Goal: Transaction & Acquisition: Obtain resource

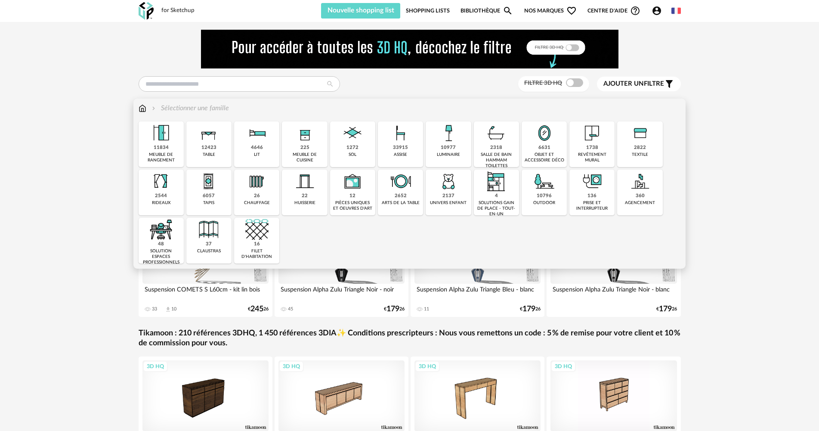
click at [161, 206] on div "2544 rideaux" at bounding box center [161, 193] width 45 height 46
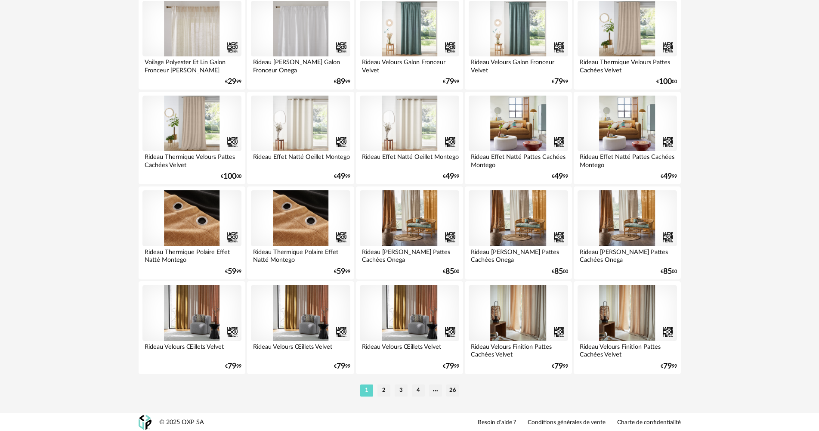
scroll to position [1687, 0]
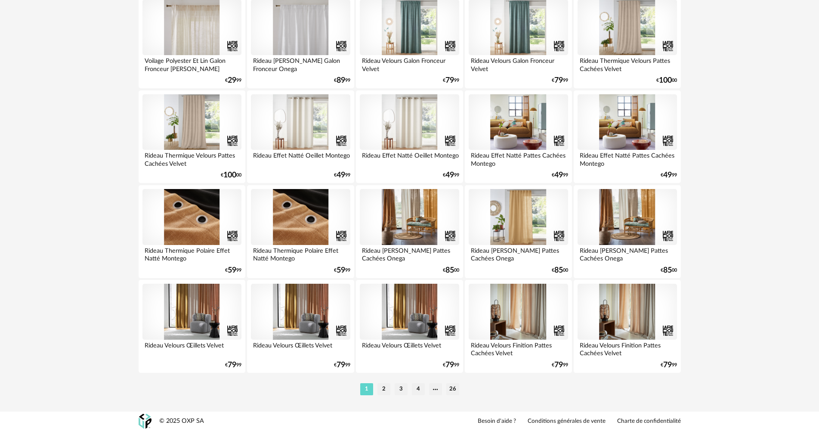
click at [501, 211] on div at bounding box center [518, 217] width 99 height 56
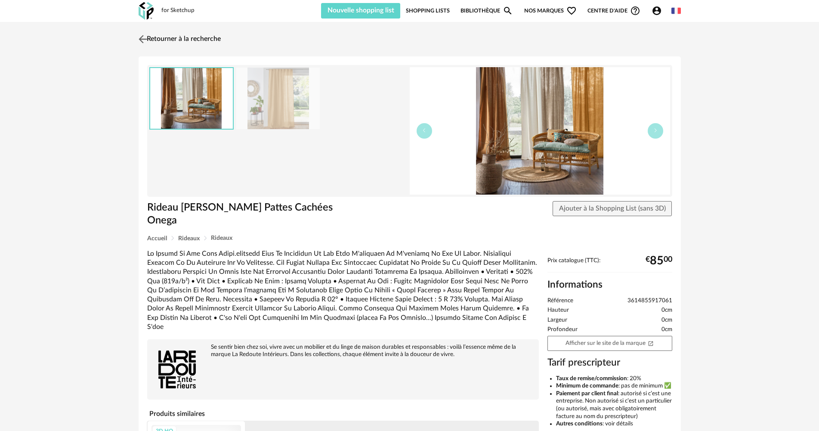
click at [151, 39] on link "Retourner à la recherche" at bounding box center [178, 39] width 84 height 19
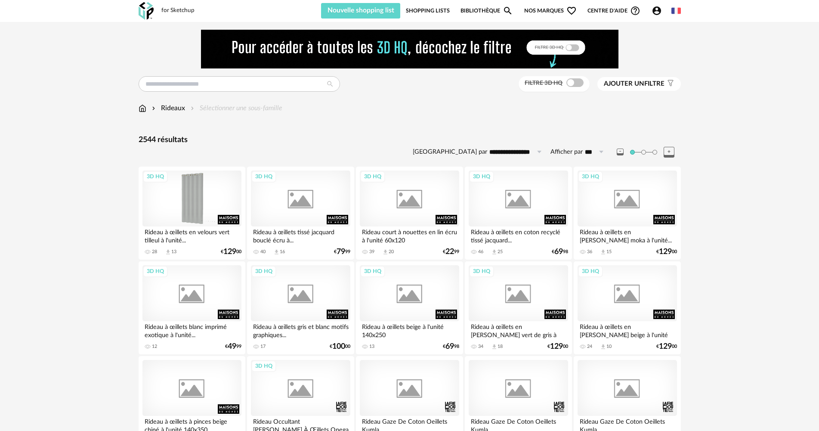
scroll to position [1687, 0]
